Goal: Navigation & Orientation: Find specific page/section

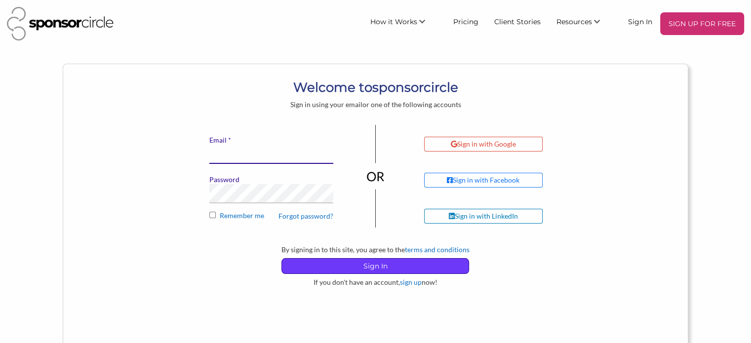
type input "[EMAIL_ADDRESS][DOMAIN_NAME]"
click at [387, 262] on p "Sign In" at bounding box center [375, 266] width 187 height 15
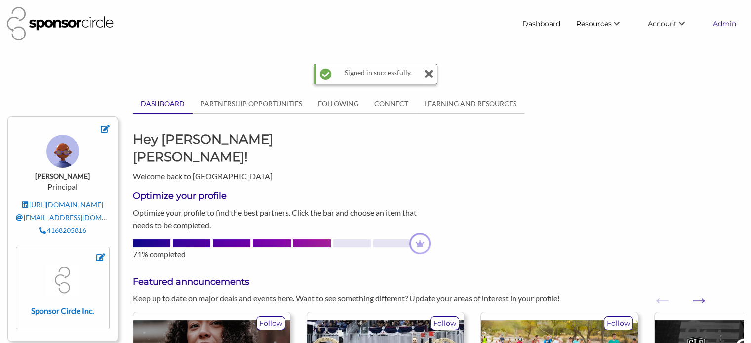
click at [727, 23] on link "Admin" at bounding box center [724, 24] width 39 height 18
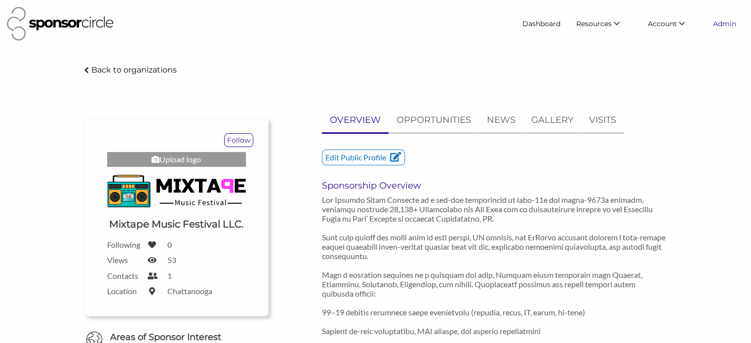
click at [727, 20] on link "Admin" at bounding box center [724, 24] width 39 height 18
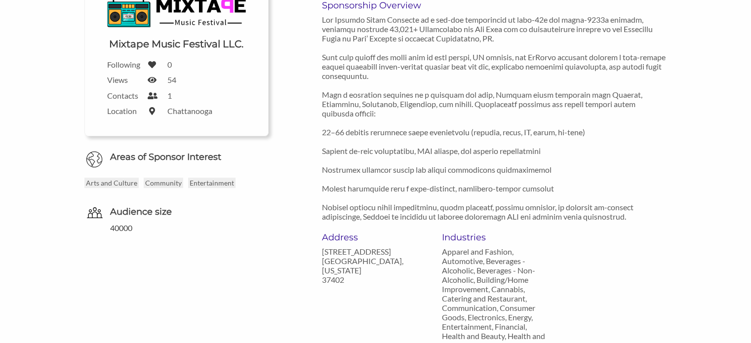
scroll to position [198, 0]
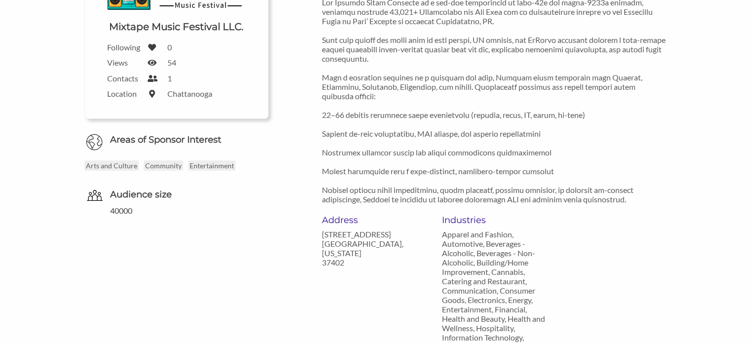
click at [672, 256] on div "Address [STREET_ADDRESS][US_STATE] Industries Apparel and Fashion, Automotive, …" at bounding box center [495, 296] width 360 height 163
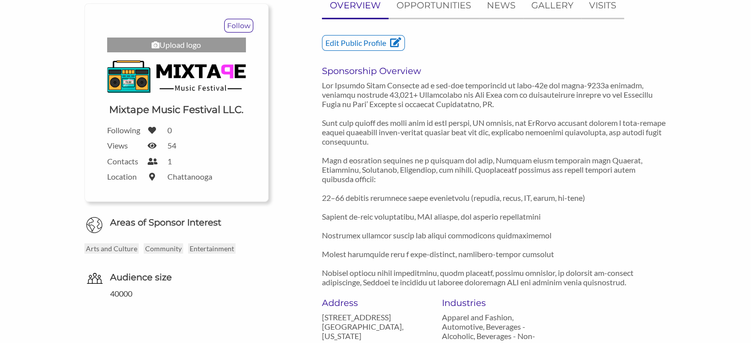
scroll to position [99, 0]
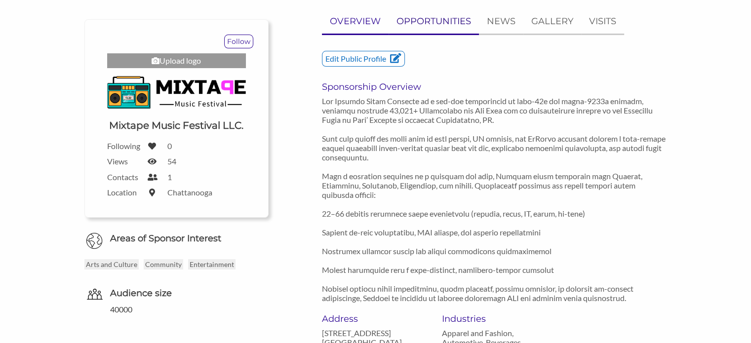
click at [447, 25] on p "OPPORTUNITIES" at bounding box center [434, 21] width 75 height 14
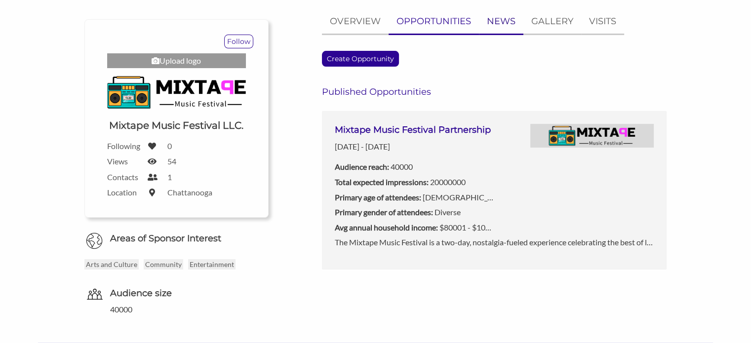
click at [506, 17] on p "NEWS" at bounding box center [501, 21] width 29 height 14
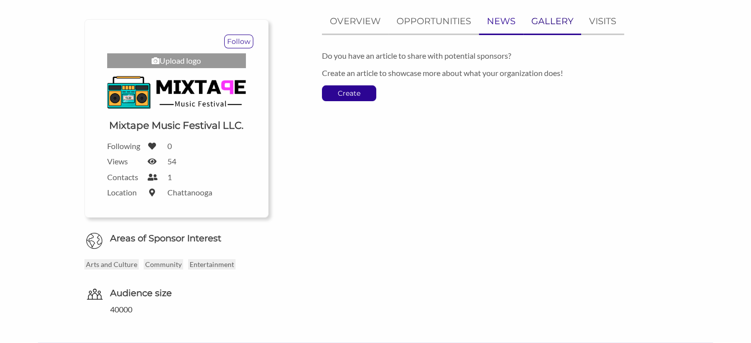
click at [553, 25] on p "GALLERY" at bounding box center [552, 21] width 42 height 14
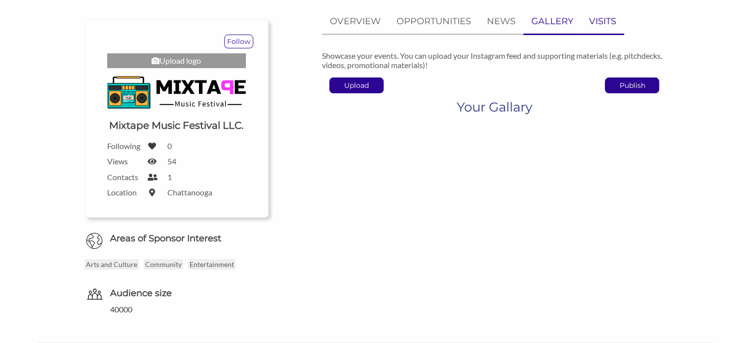
click at [601, 19] on p "VISITS" at bounding box center [602, 21] width 27 height 14
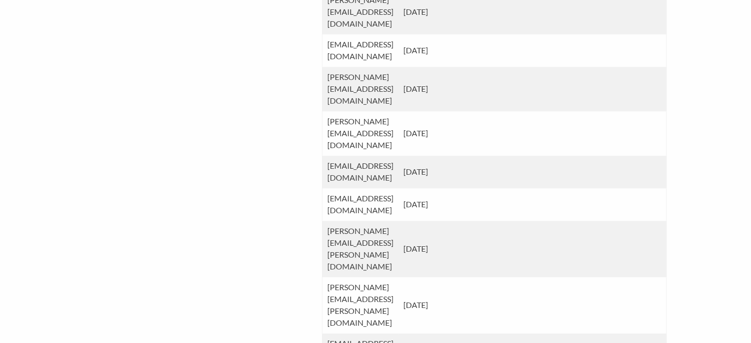
scroll to position [2222, 0]
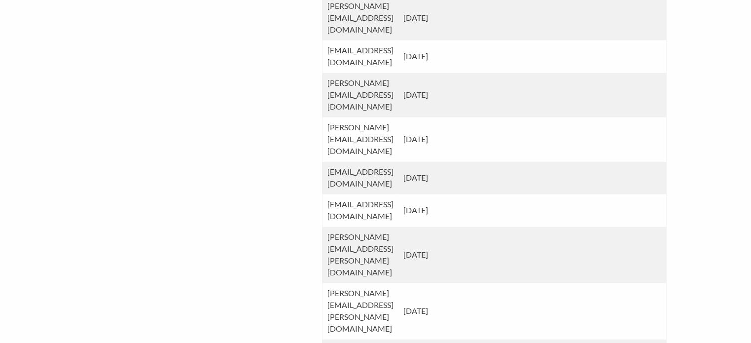
click at [289, 97] on div "OVERVIEW OPPORTUNITIES NEWS GALLERY VISITS Share profiles Send share profile Vi…" at bounding box center [475, 65] width 399 height 4358
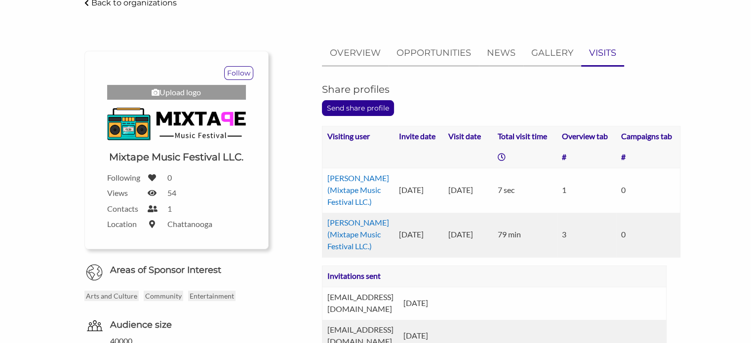
scroll to position [0, 0]
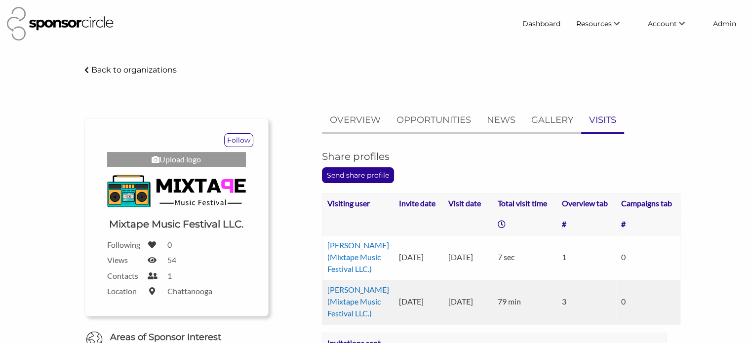
click at [346, 49] on body "Dashboard Resources Find New Partners Virtual Coffee Series Sponsorship News Jo…" at bounding box center [375, 171] width 751 height 343
click at [126, 66] on p "Back to organizations" at bounding box center [133, 69] width 85 height 9
